Goal: Book appointment/travel/reservation

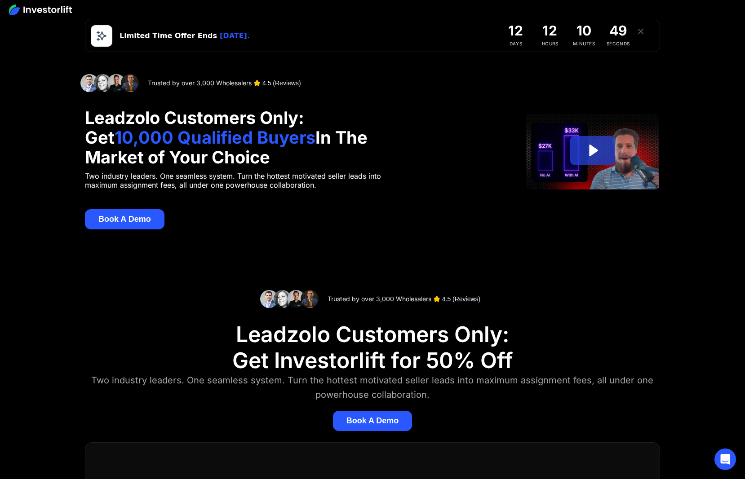
click at [124, 222] on button "Book A Demo" at bounding box center [125, 219] width 80 height 20
